Goal: Communication & Community: Share content

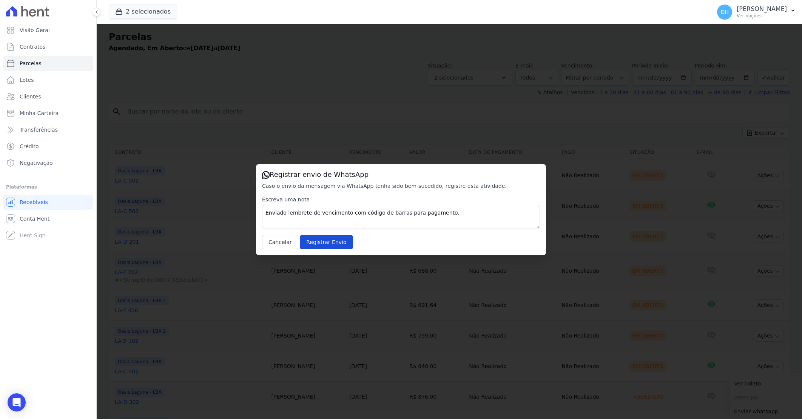
select select
click at [326, 235] on input "Registrar Envio" at bounding box center [326, 242] width 53 height 14
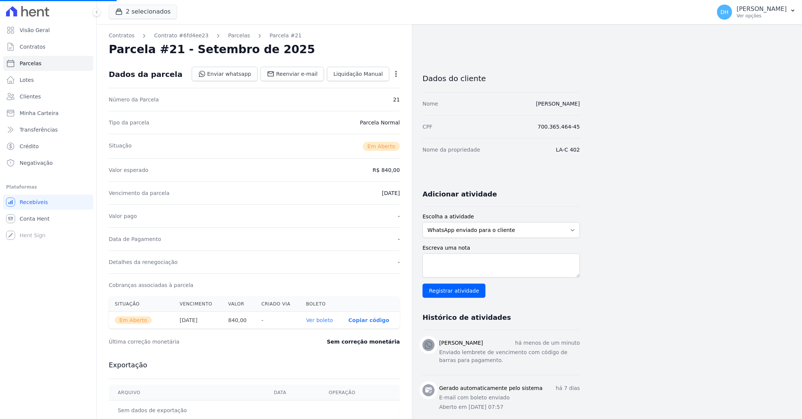
select select
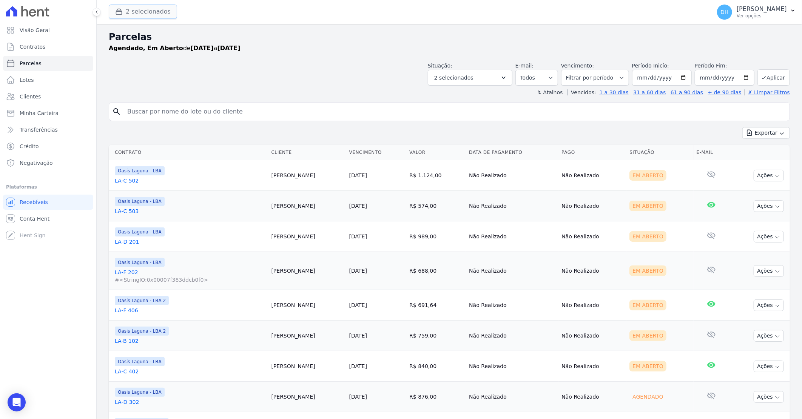
click at [151, 9] on button "2 selecionados" at bounding box center [143, 12] width 68 height 14
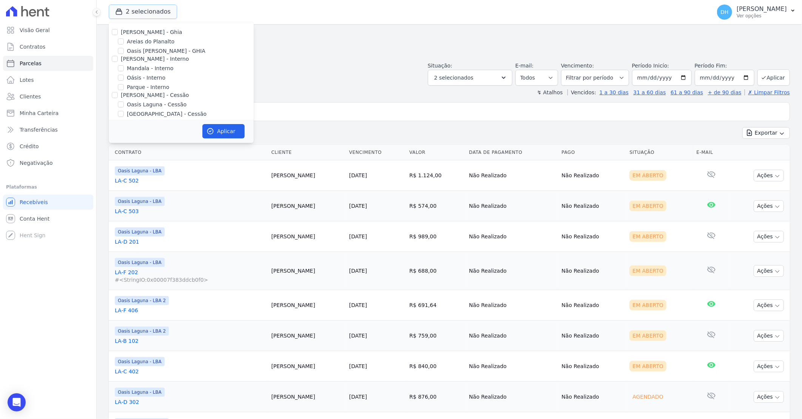
scroll to position [69, 0]
click at [118, 92] on input "[GEOGRAPHIC_DATA] Condomínio Club - LBA" at bounding box center [121, 91] width 6 height 6
checkbox input "true"
click at [119, 79] on input "Oasis Laguna - LBA 2" at bounding box center [121, 81] width 6 height 6
checkbox input "false"
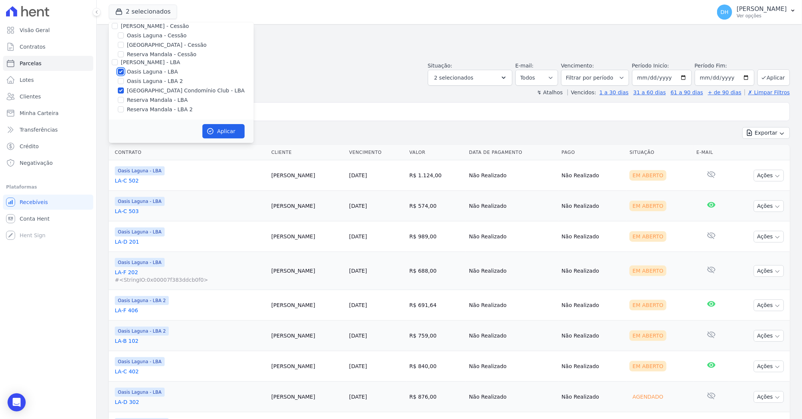
click at [120, 72] on input "Oasis Laguna - LBA" at bounding box center [121, 72] width 6 height 6
checkbox input "false"
click at [225, 134] on button "Aplicar" at bounding box center [223, 131] width 42 height 14
select select
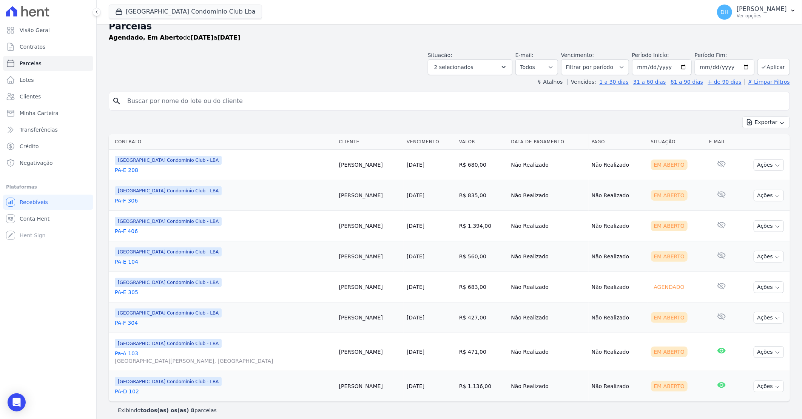
scroll to position [17, 0]
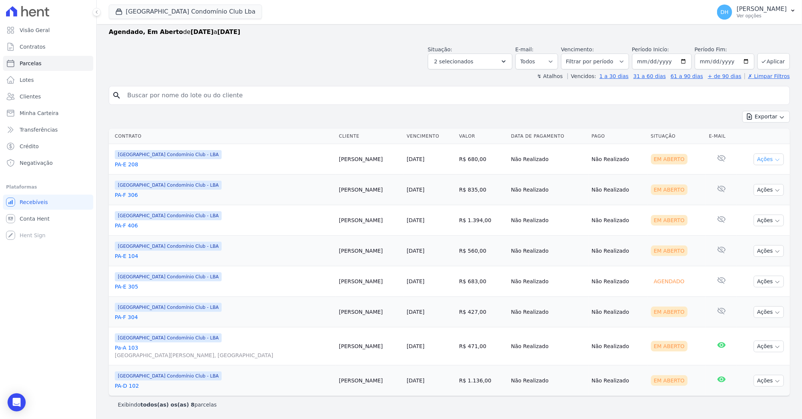
click at [763, 157] on button "Ações" at bounding box center [769, 160] width 30 height 12
click at [741, 202] on link "Enviar whatsapp" at bounding box center [765, 205] width 72 height 14
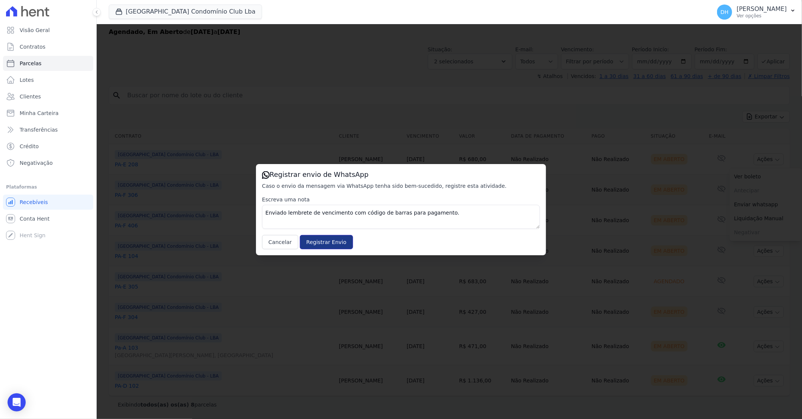
click at [320, 239] on input "Registrar Envio" at bounding box center [326, 242] width 53 height 14
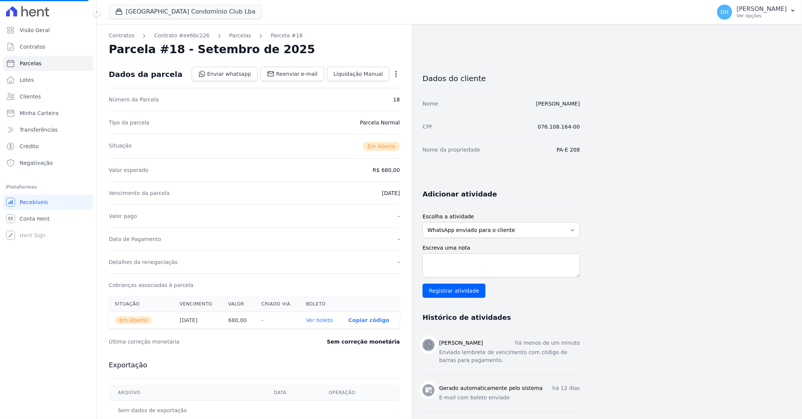
select select
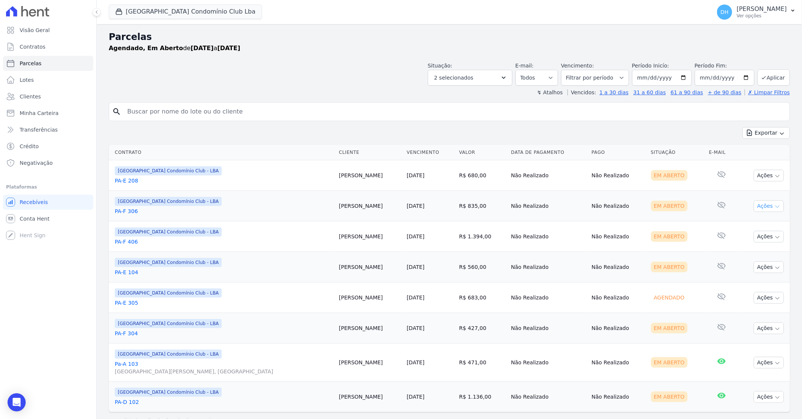
click at [755, 205] on button "Ações" at bounding box center [769, 206] width 30 height 12
click at [741, 250] on link "Enviar whatsapp" at bounding box center [765, 252] width 72 height 14
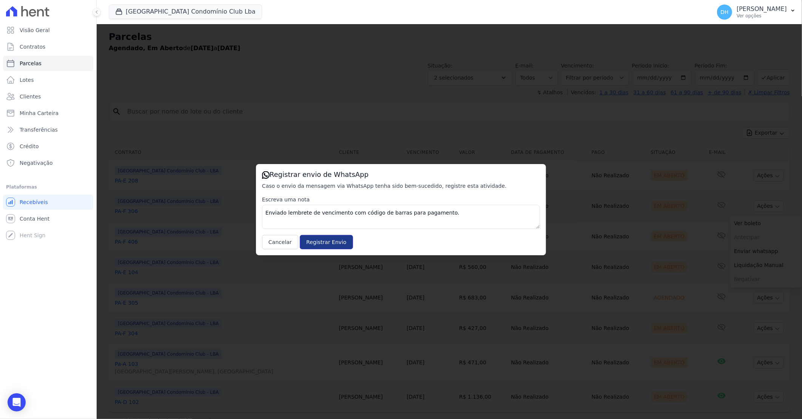
click at [331, 243] on input "Registrar Envio" at bounding box center [326, 242] width 53 height 14
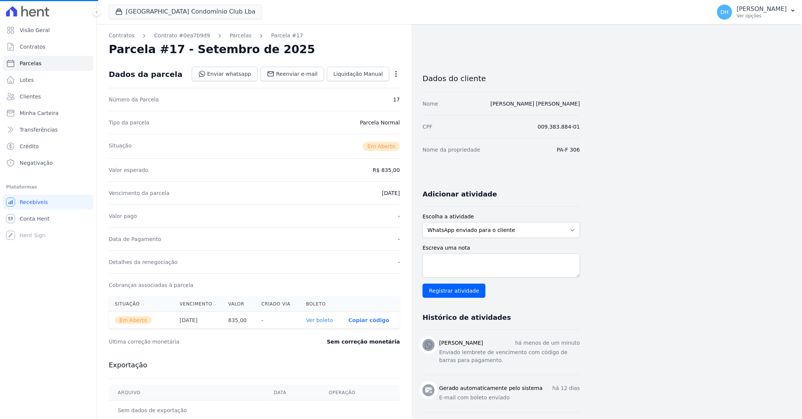
select select
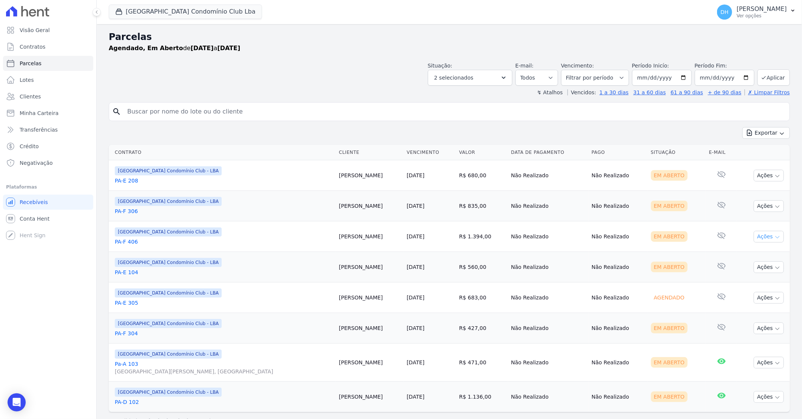
click at [766, 239] on button "Ações" at bounding box center [769, 237] width 30 height 12
click at [739, 279] on link "Enviar whatsapp" at bounding box center [765, 282] width 72 height 14
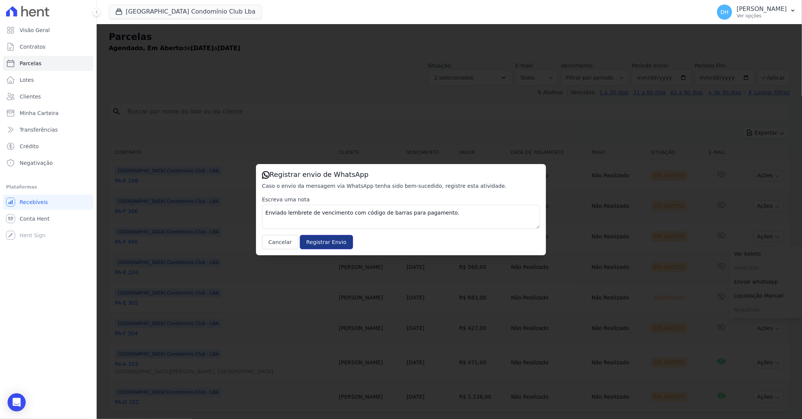
click at [323, 241] on input "Registrar Envio" at bounding box center [326, 242] width 53 height 14
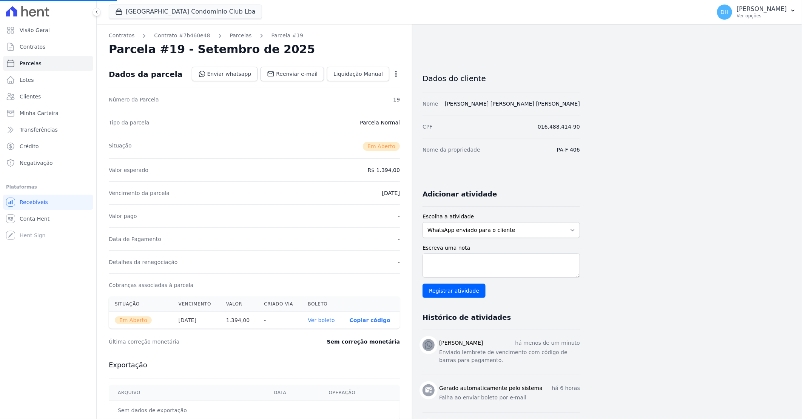
select select
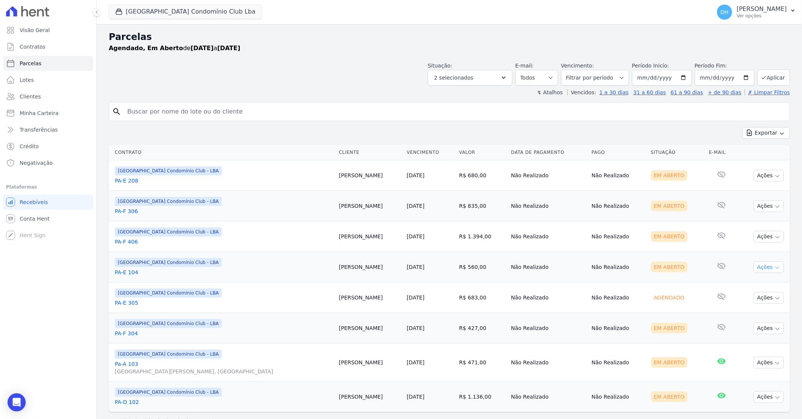
click at [754, 268] on button "Ações" at bounding box center [769, 268] width 30 height 12
click at [744, 311] on link "Enviar whatsapp" at bounding box center [765, 313] width 72 height 14
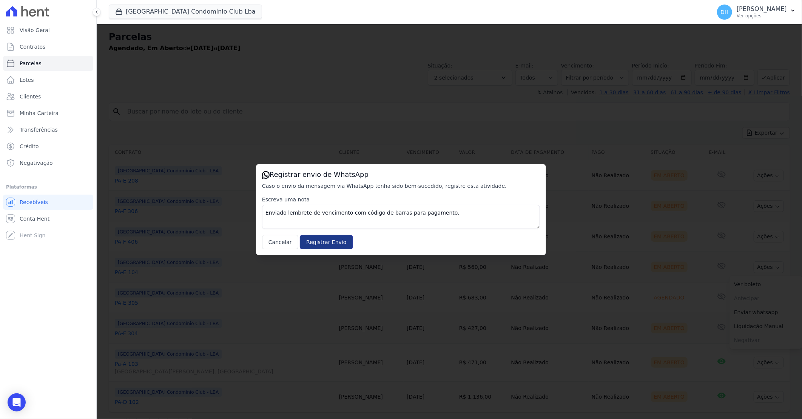
click at [315, 236] on input "Registrar Envio" at bounding box center [326, 242] width 53 height 14
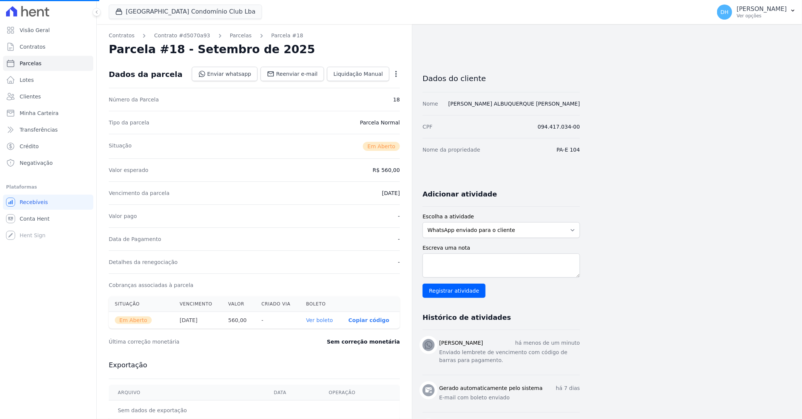
select select
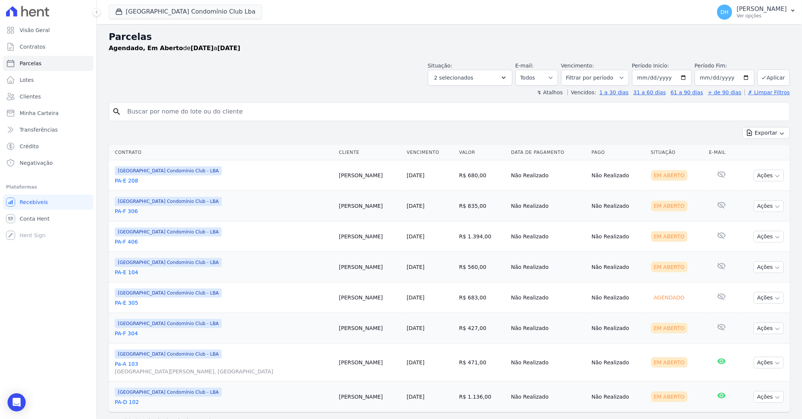
click at [130, 302] on link "PA-E 305" at bounding box center [224, 303] width 218 height 8
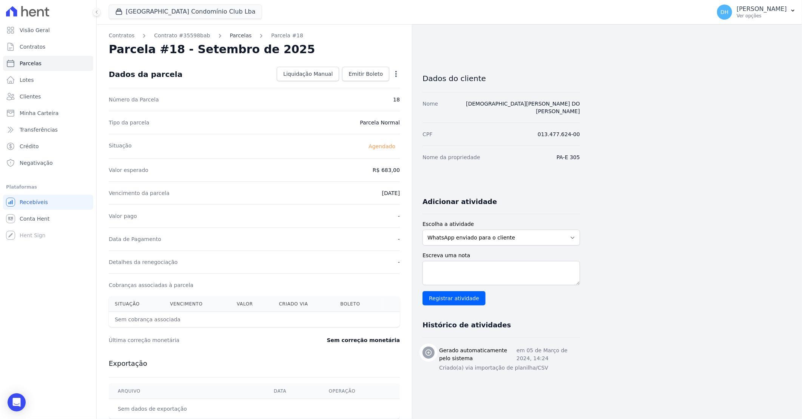
click at [232, 35] on link "Parcelas" at bounding box center [241, 36] width 22 height 8
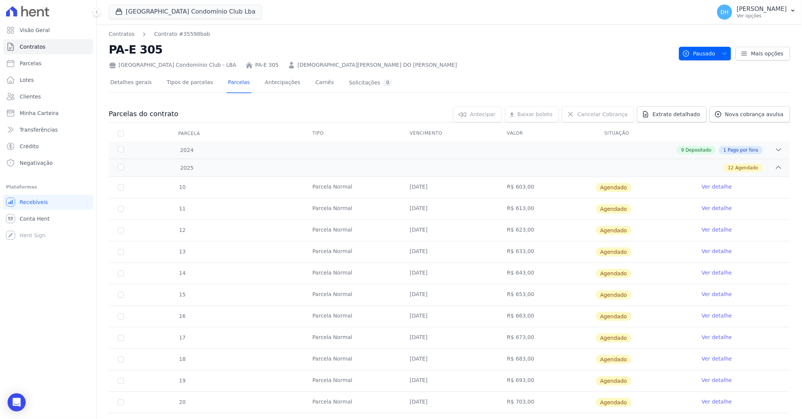
click at [309, 66] on link "[DEMOGRAPHIC_DATA][PERSON_NAME] DO [PERSON_NAME]" at bounding box center [377, 65] width 159 height 8
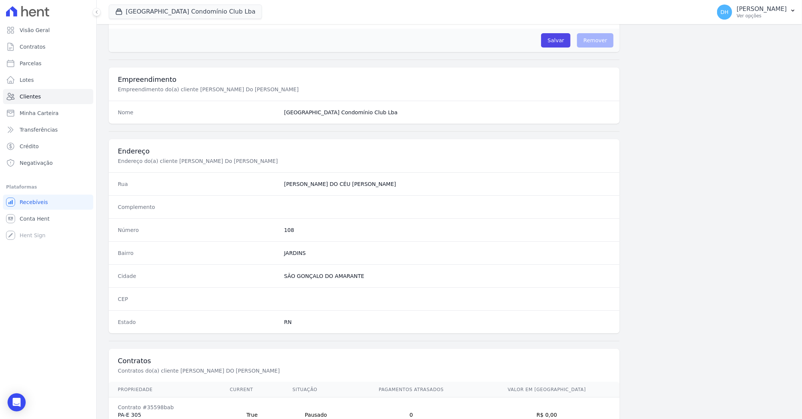
scroll to position [288, 0]
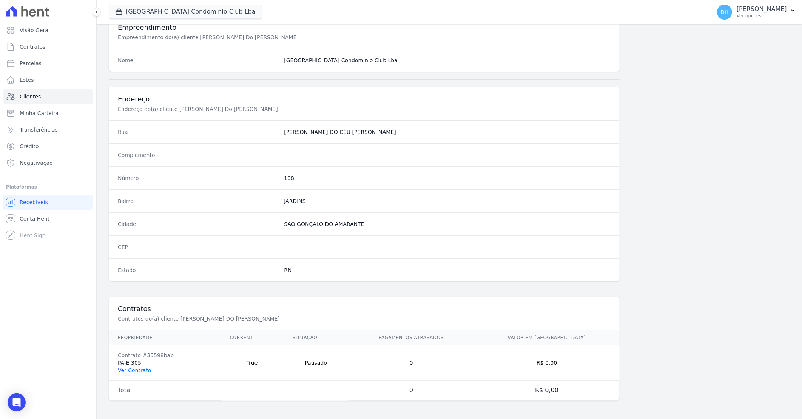
click at [137, 372] on link "Ver Contrato" at bounding box center [134, 371] width 33 height 6
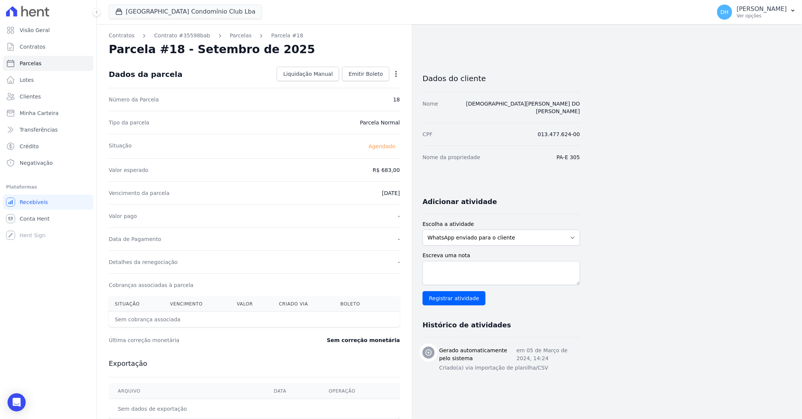
select select
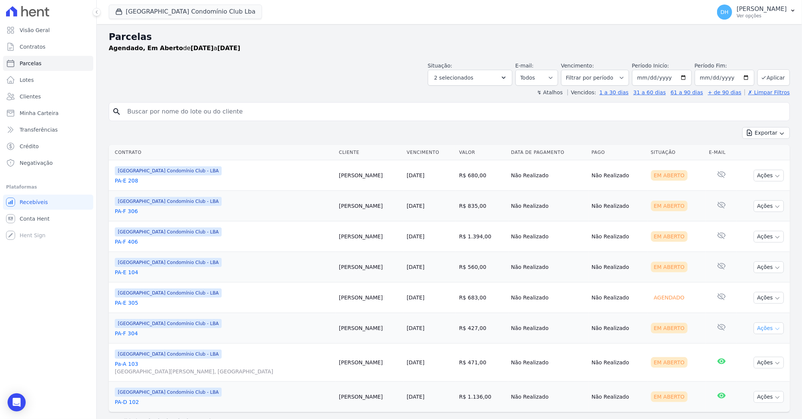
click at [755, 329] on button "Ações" at bounding box center [769, 329] width 30 height 12
click at [748, 370] on link "Enviar whatsapp" at bounding box center [765, 374] width 72 height 14
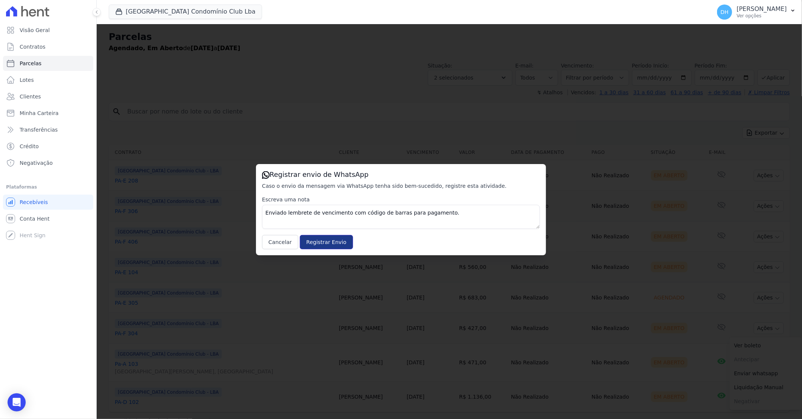
click at [308, 241] on input "Registrar Envio" at bounding box center [326, 242] width 53 height 14
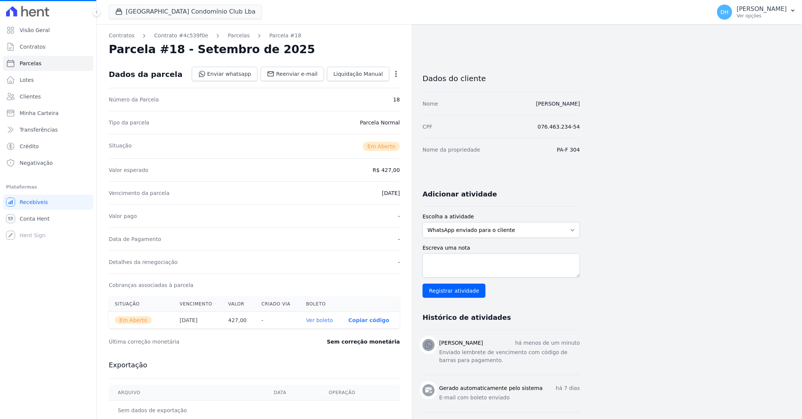
select select
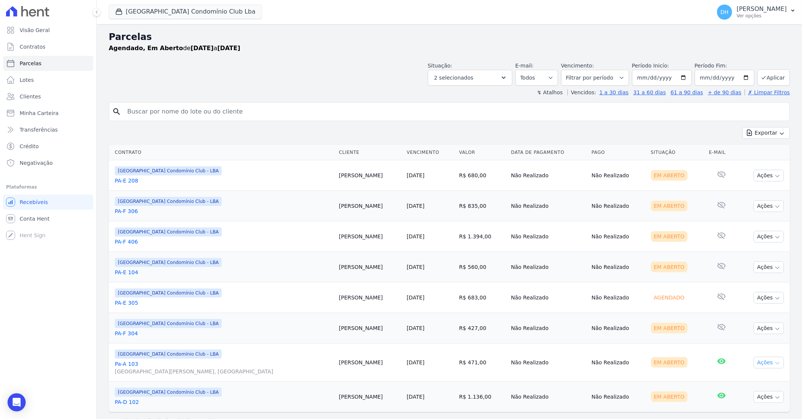
click at [762, 363] on button "Ações" at bounding box center [769, 363] width 30 height 12
click at [737, 409] on link "Enviar whatsapp" at bounding box center [765, 408] width 72 height 14
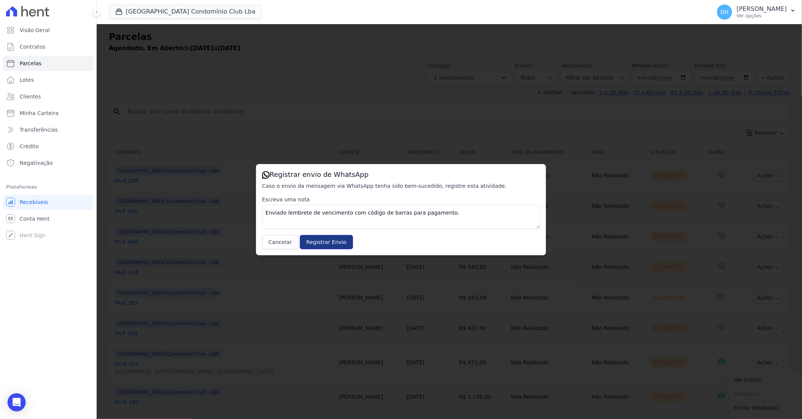
click at [307, 240] on input "Registrar Envio" at bounding box center [326, 242] width 53 height 14
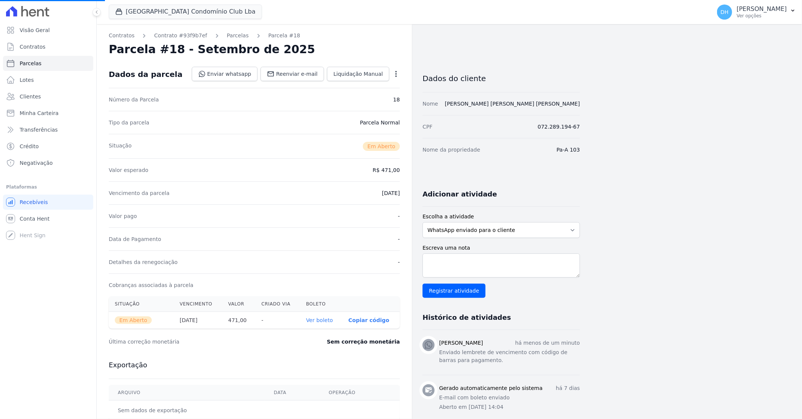
select select
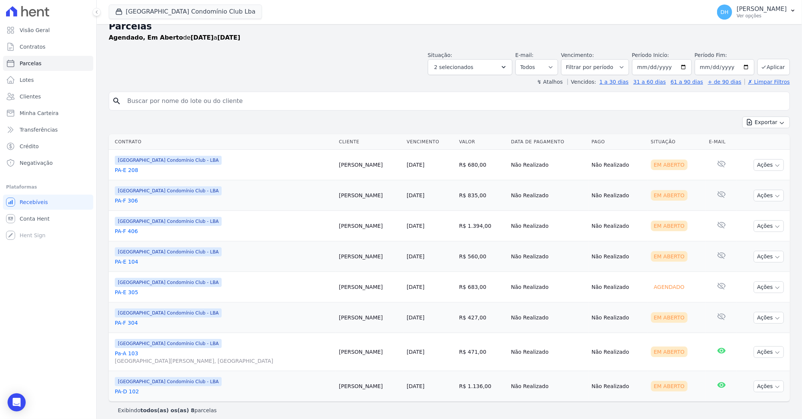
scroll to position [17, 0]
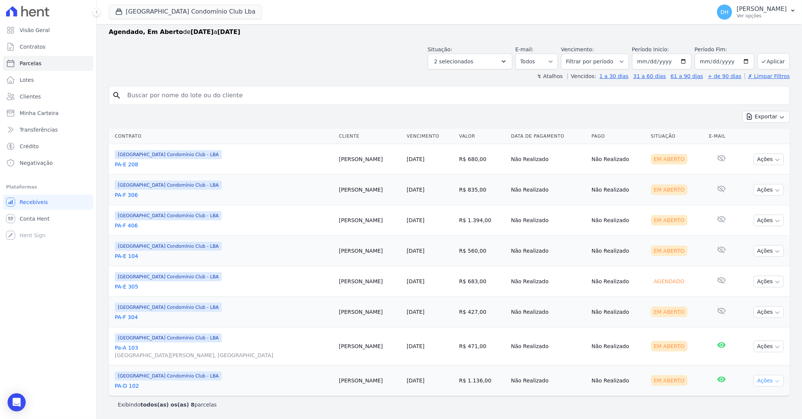
click at [765, 380] on button "Ações" at bounding box center [769, 381] width 30 height 12
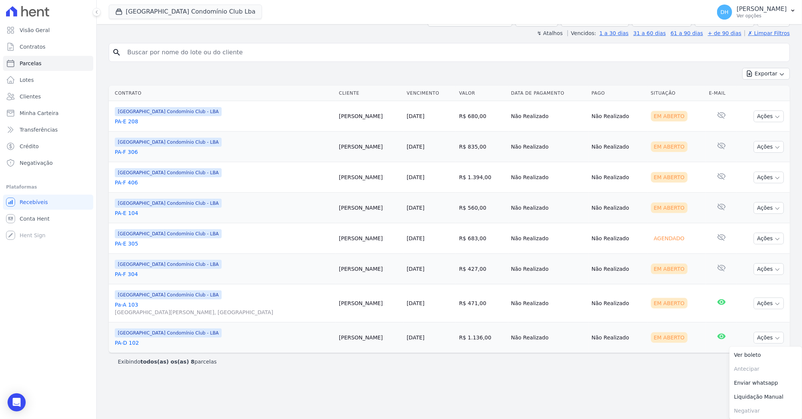
scroll to position [60, 0]
click at [744, 381] on link "Enviar whatsapp" at bounding box center [765, 383] width 72 height 14
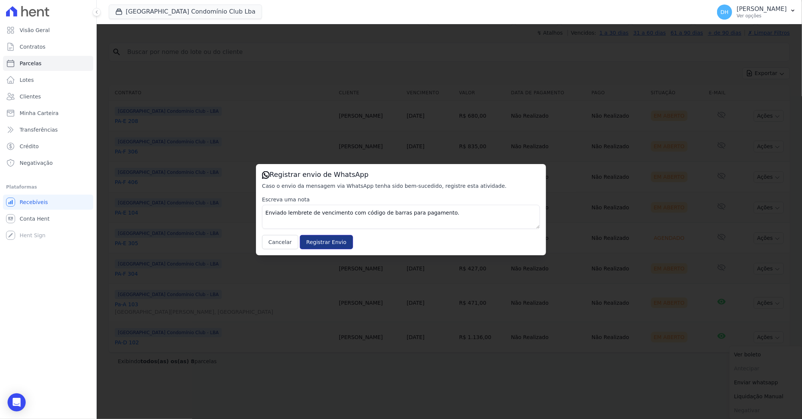
click at [318, 239] on input "Registrar Envio" at bounding box center [326, 242] width 53 height 14
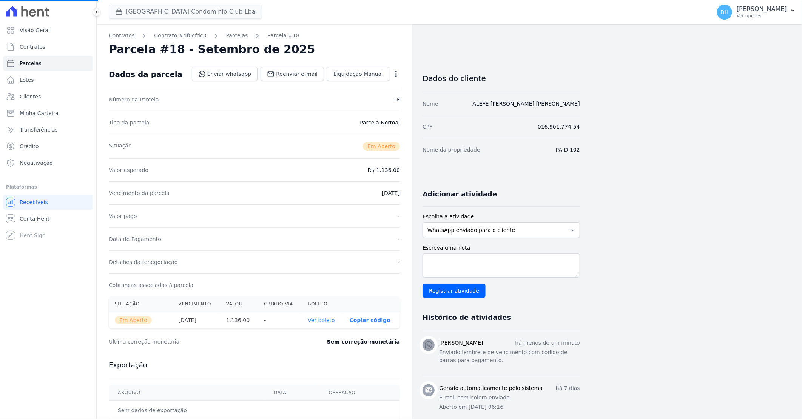
select select
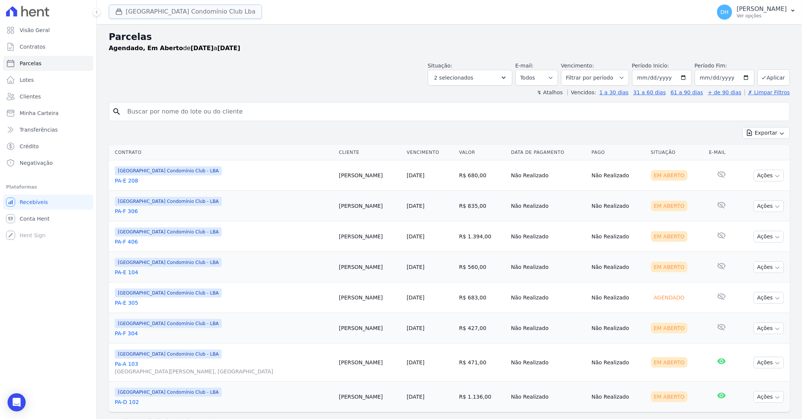
click at [197, 10] on button "[GEOGRAPHIC_DATA] Condomínio Club Lba" at bounding box center [185, 12] width 153 height 14
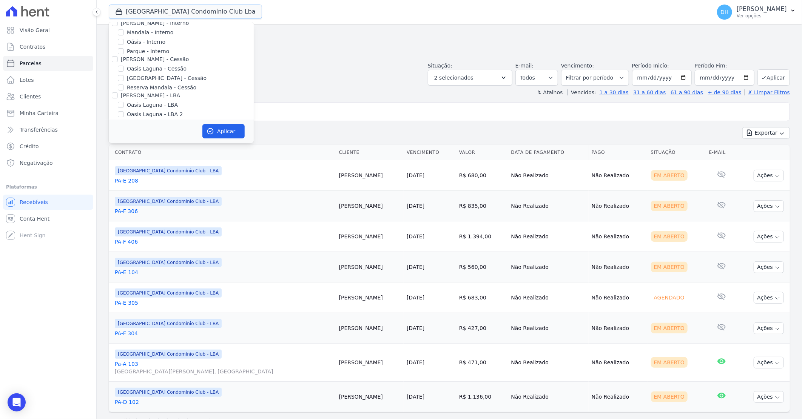
scroll to position [69, 0]
click at [119, 100] on input "Reserva Mandala - LBA" at bounding box center [121, 100] width 6 height 6
checkbox input "true"
click at [119, 111] on input "Reserva Mandala - LBA 2" at bounding box center [121, 109] width 6 height 6
checkbox input "true"
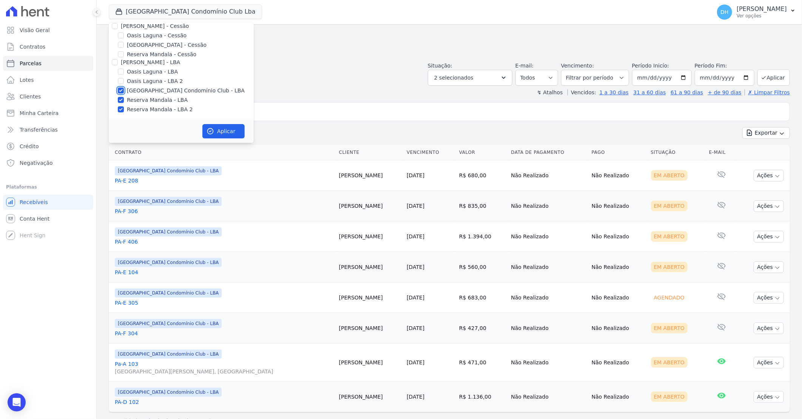
click at [122, 89] on input "[GEOGRAPHIC_DATA] Condomínio Club - LBA" at bounding box center [121, 91] width 6 height 6
checkbox input "false"
click at [227, 133] on button "Aplicar" at bounding box center [223, 131] width 42 height 14
select select
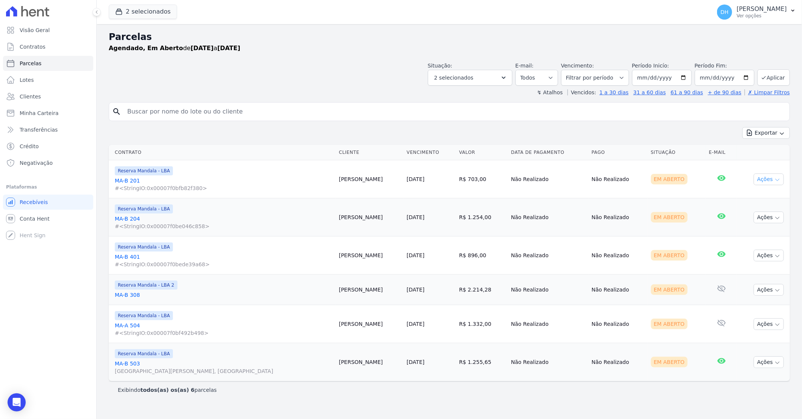
click at [773, 180] on button "Ações" at bounding box center [769, 180] width 30 height 12
click at [753, 223] on link "Enviar whatsapp" at bounding box center [765, 225] width 72 height 14
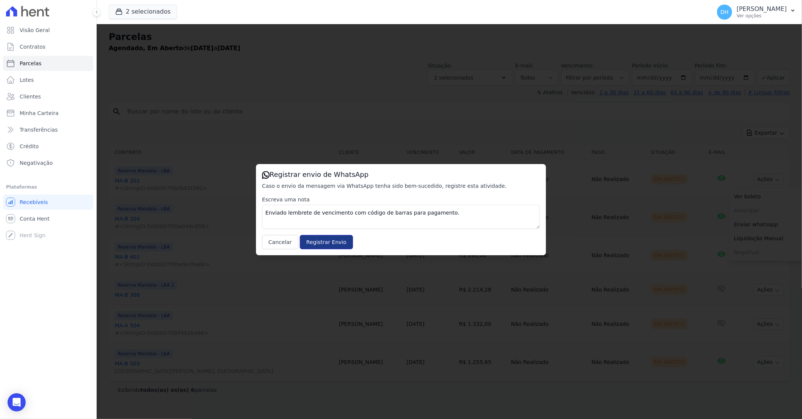
click at [331, 248] on input "Registrar Envio" at bounding box center [326, 242] width 53 height 14
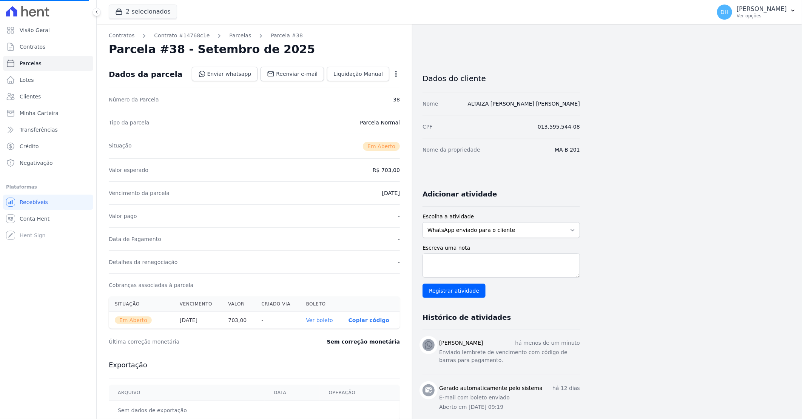
select select
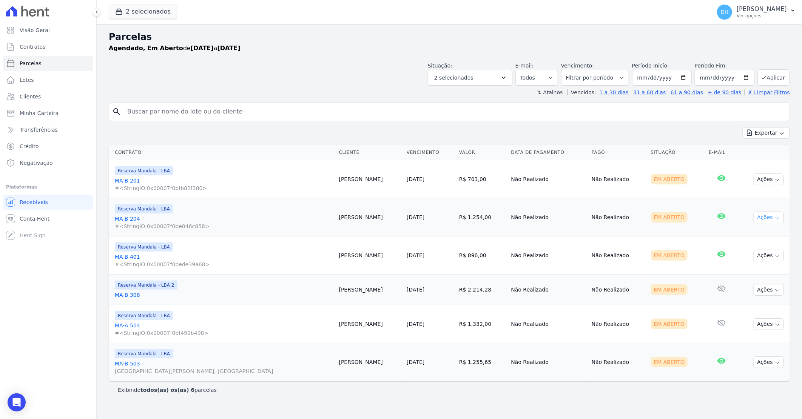
click at [768, 217] on button "Ações" at bounding box center [769, 218] width 30 height 12
click at [754, 264] on link "Enviar whatsapp" at bounding box center [765, 263] width 72 height 14
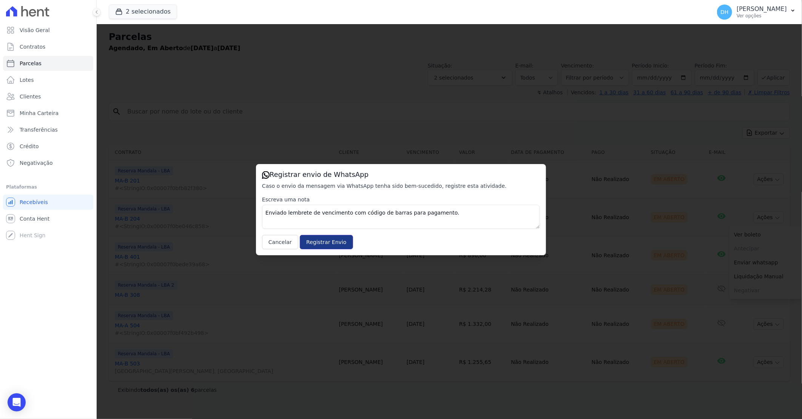
click at [325, 242] on input "Registrar Envio" at bounding box center [326, 242] width 53 height 14
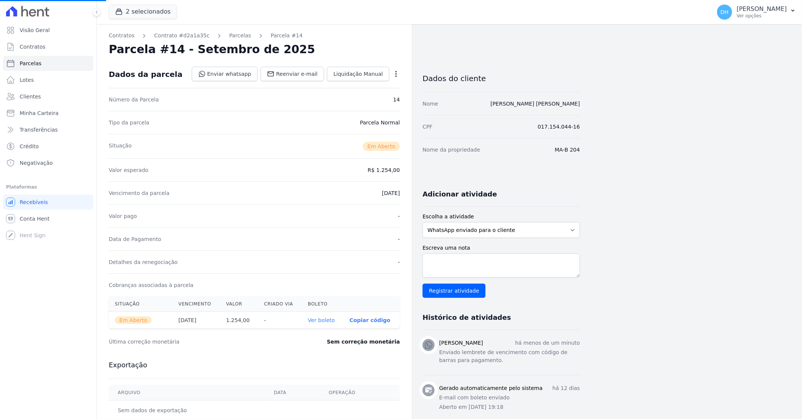
select select
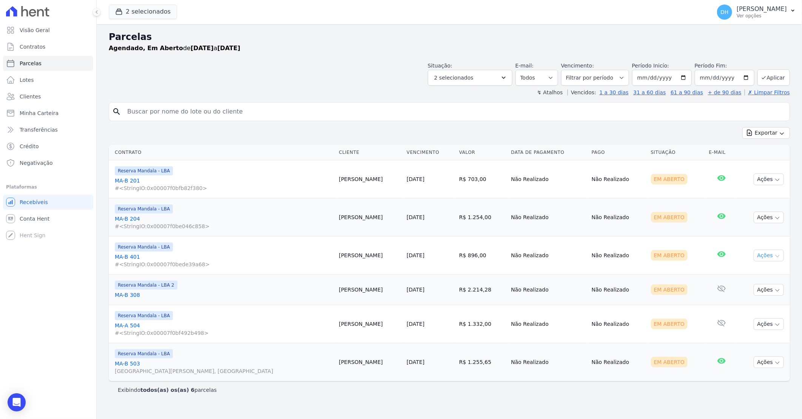
click at [776, 256] on icon "button" at bounding box center [777, 256] width 6 height 6
click at [763, 301] on link "Enviar whatsapp" at bounding box center [765, 301] width 72 height 14
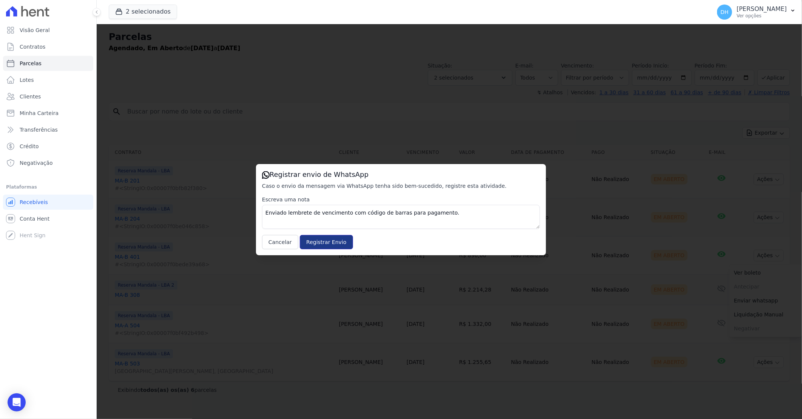
click at [318, 239] on input "Registrar Envio" at bounding box center [326, 242] width 53 height 14
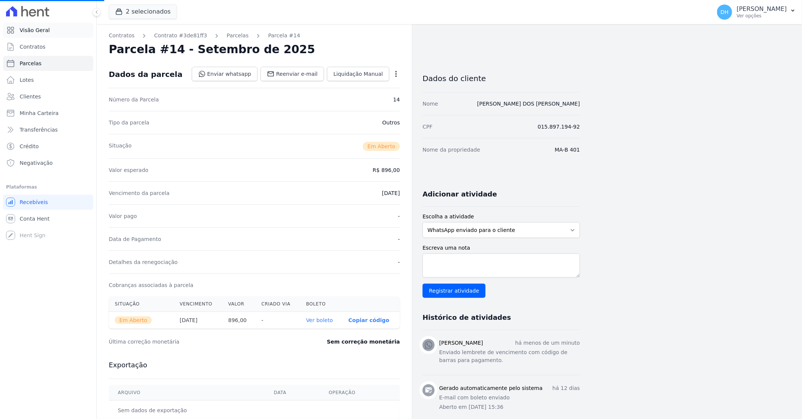
select select
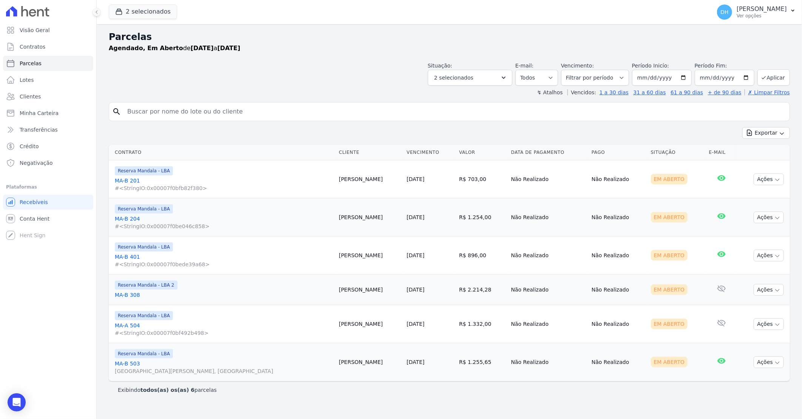
click at [753, 291] on td "Ações Ver boleto [GEOGRAPHIC_DATA] Antecipação não disponível Enviar whatsapp R…" at bounding box center [763, 290] width 53 height 31
click at [763, 290] on button "Ações" at bounding box center [769, 290] width 30 height 12
click at [757, 333] on link "Enviar whatsapp" at bounding box center [765, 336] width 72 height 14
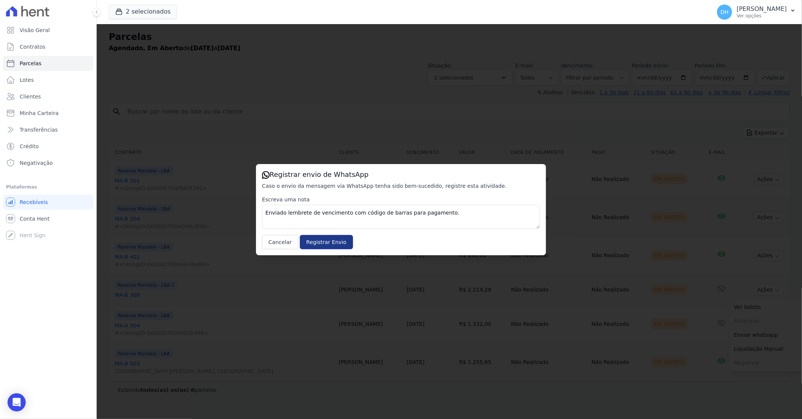
click at [321, 245] on input "Registrar Envio" at bounding box center [326, 242] width 53 height 14
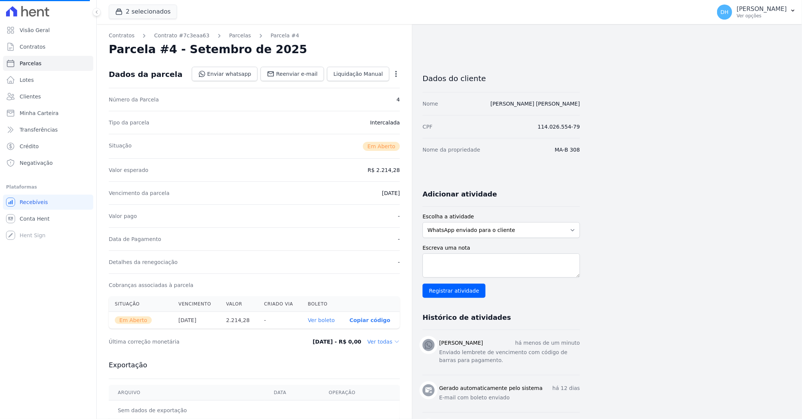
select select
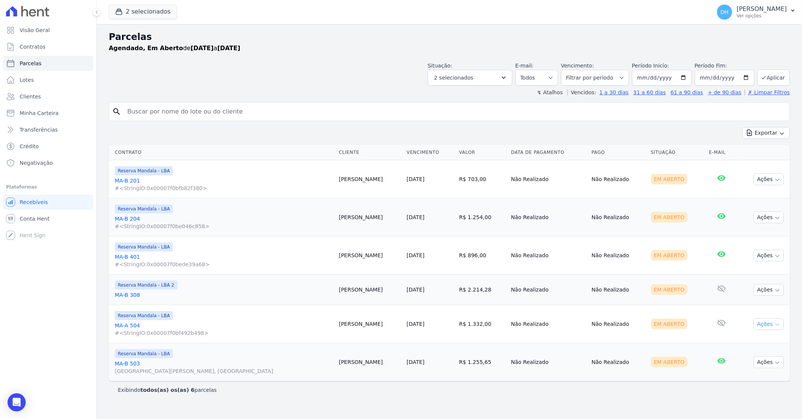
click at [772, 324] on button "Ações" at bounding box center [769, 325] width 30 height 12
click at [751, 367] on link "Enviar whatsapp" at bounding box center [765, 370] width 72 height 14
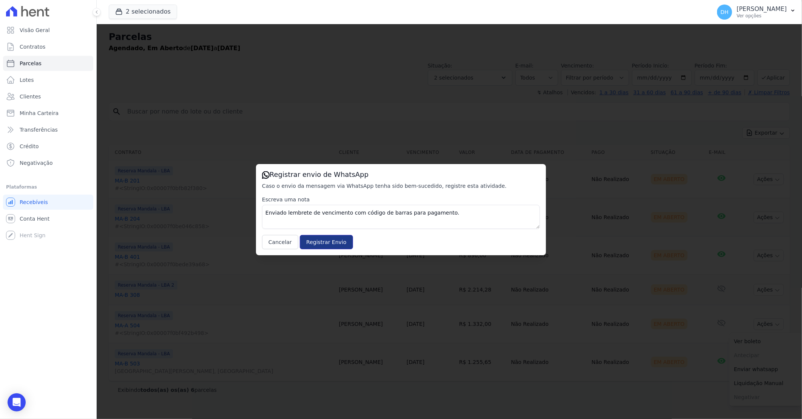
click at [335, 243] on input "Registrar Envio" at bounding box center [326, 242] width 53 height 14
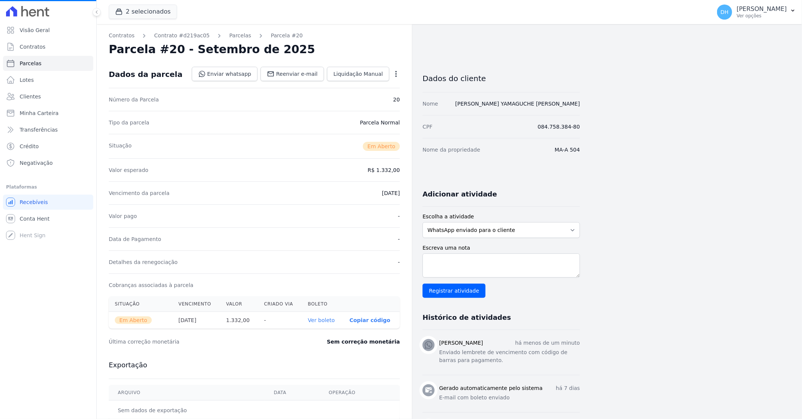
select select
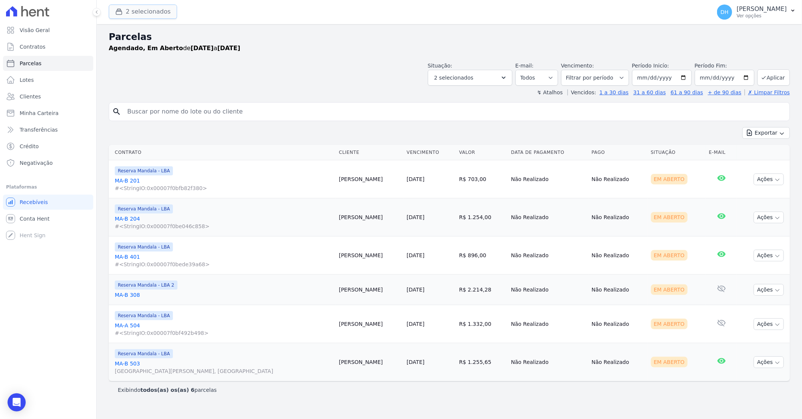
click at [142, 12] on button "2 selecionados" at bounding box center [143, 12] width 68 height 14
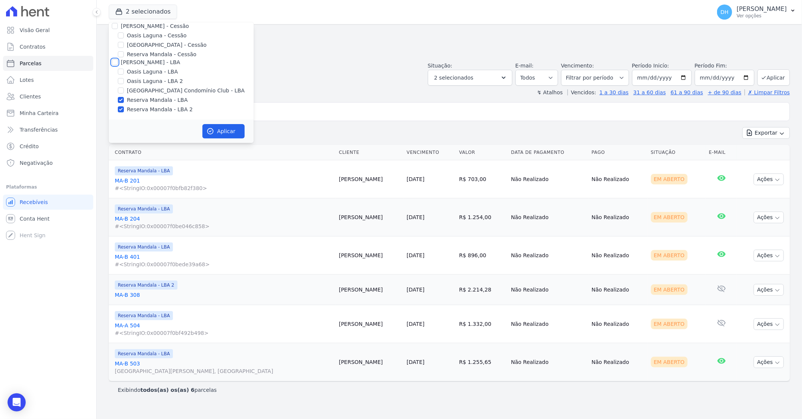
click at [114, 63] on input "[PERSON_NAME] - LBA" at bounding box center [115, 62] width 6 height 6
checkbox input "true"
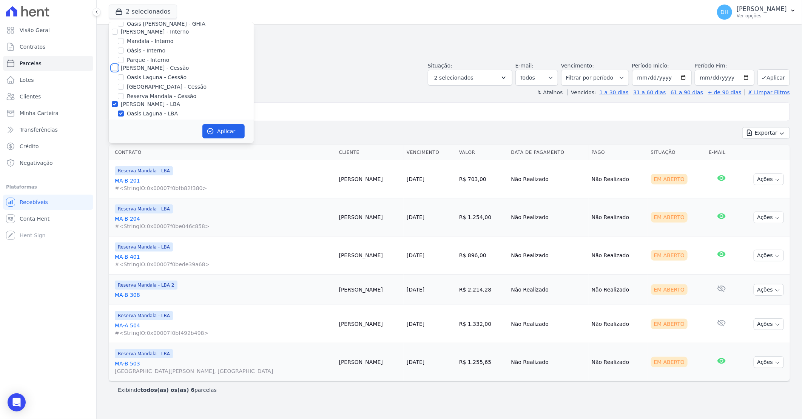
click at [114, 65] on input "[PERSON_NAME] - Cessão" at bounding box center [115, 68] width 6 height 6
checkbox input "true"
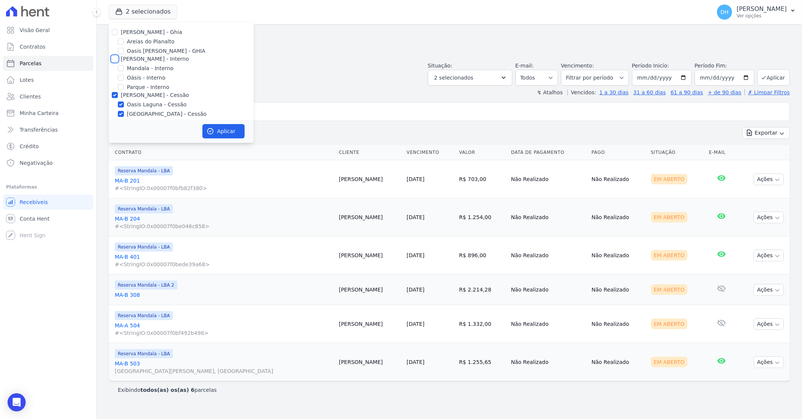
click at [113, 60] on input "[PERSON_NAME] - Interno" at bounding box center [115, 59] width 6 height 6
checkbox input "true"
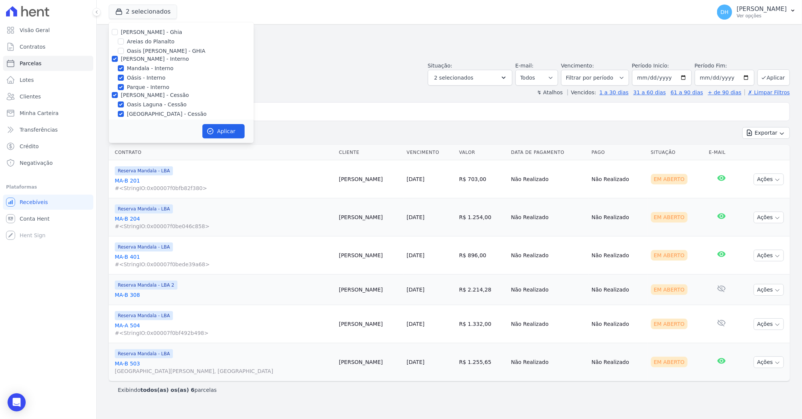
click at [113, 27] on div "[PERSON_NAME] - Ghia [PERSON_NAME] do Planalto Oasis [PERSON_NAME] - GHIA [PERS…" at bounding box center [181, 105] width 145 height 167
click at [113, 30] on input "[PERSON_NAME] - Ghia" at bounding box center [115, 32] width 6 height 6
checkbox input "true"
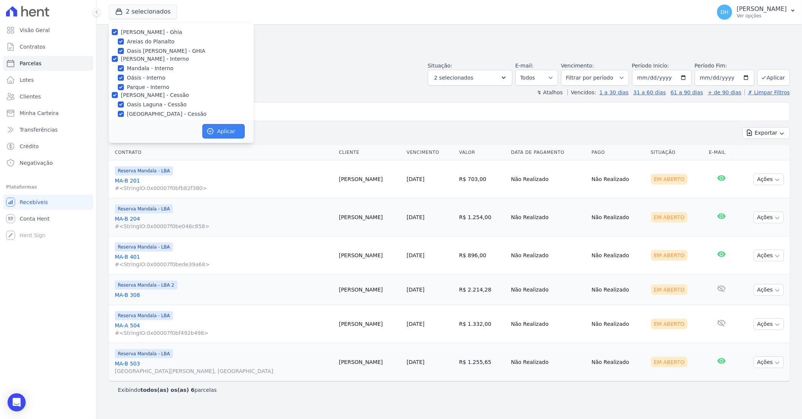
click at [212, 131] on icon "button" at bounding box center [211, 132] width 8 height 8
select select
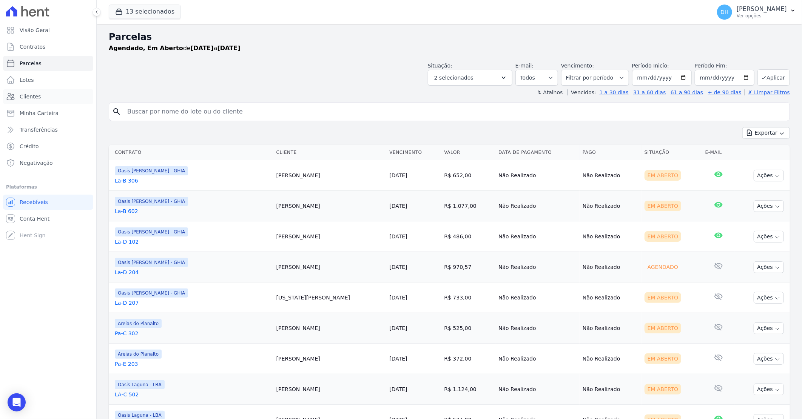
click at [27, 97] on span "Clientes" at bounding box center [30, 97] width 21 height 8
